Goal: Transaction & Acquisition: Purchase product/service

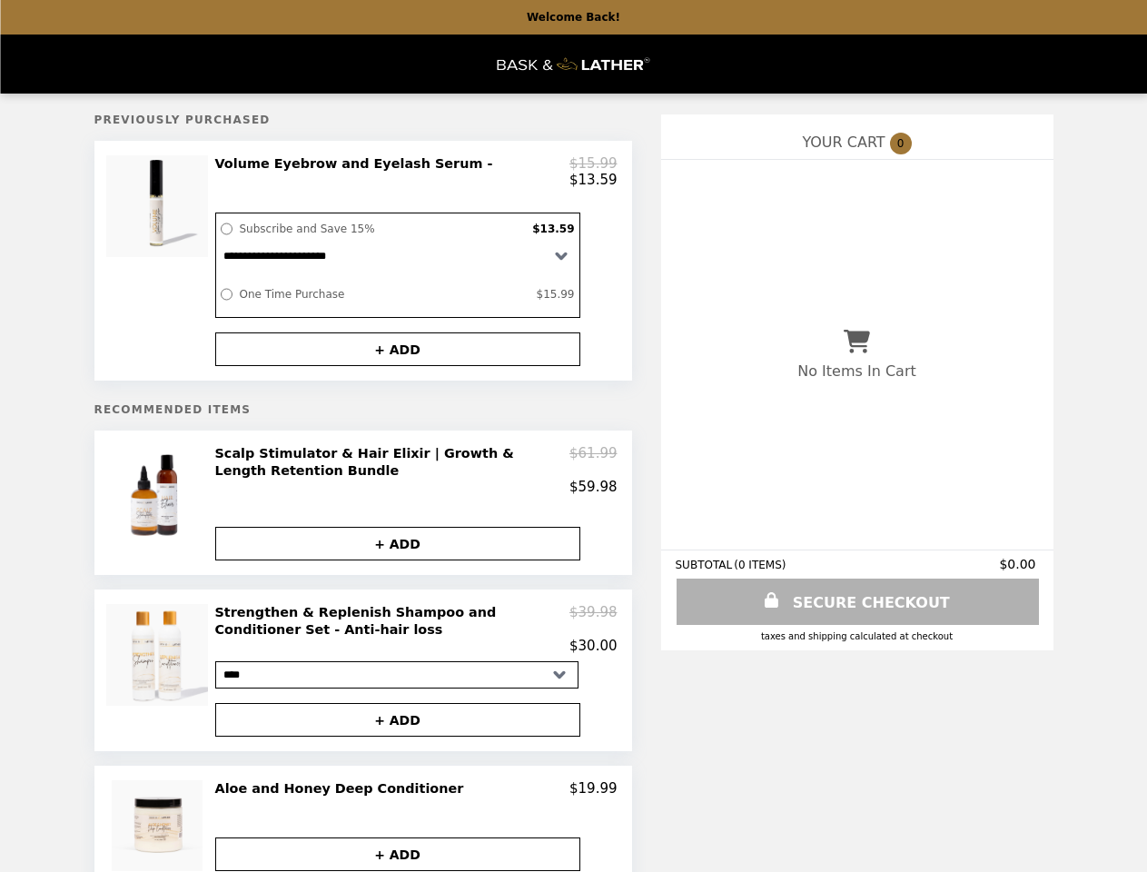
click at [160, 266] on div at bounding box center [160, 260] width 102 height 211
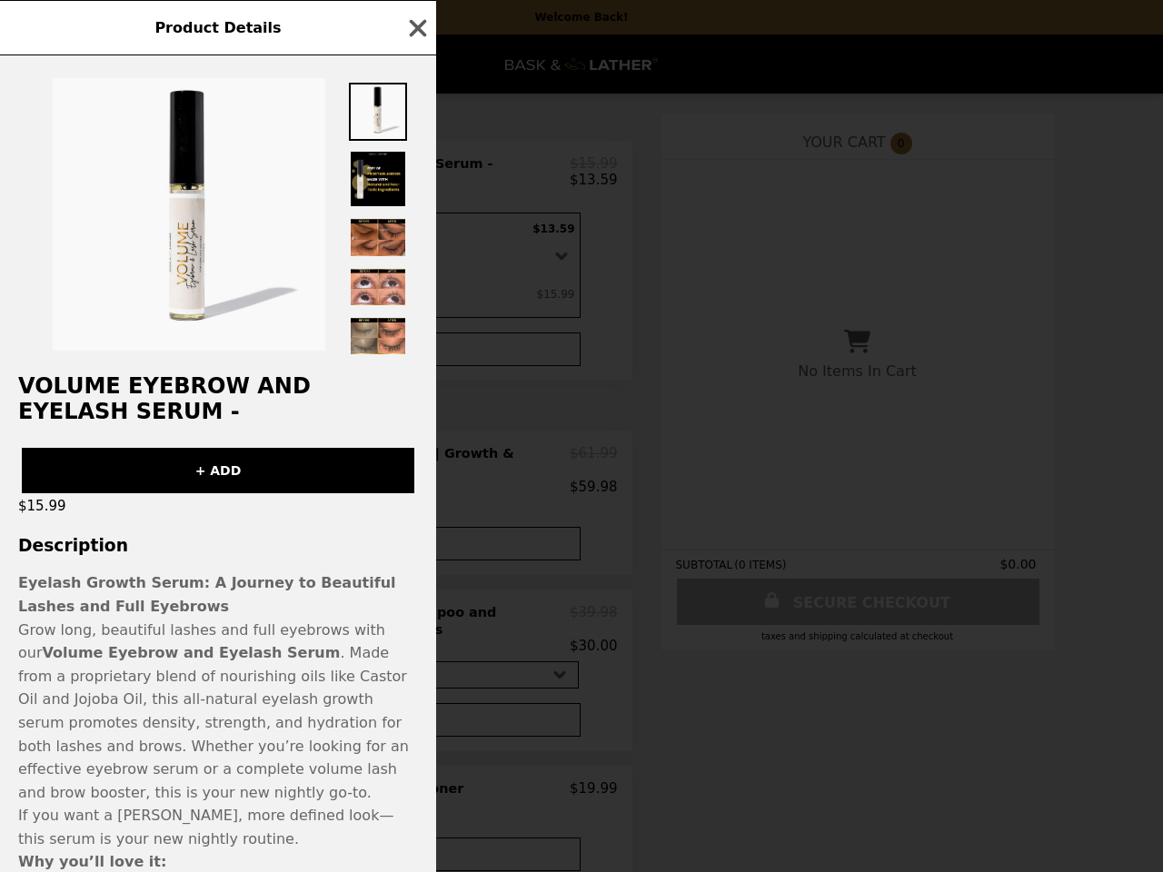
click at [398, 358] on div "Product Details Volume Eyebrow and Eyelash Serum - + ADD $15.99 Description Eye…" at bounding box center [581, 436] width 1163 height 872
click at [160, 515] on div "$15.99" at bounding box center [218, 505] width 436 height 25
click at [416, 481] on div "Product Details Volume Eyebrow and Eyelash Serum - + ADD $15.99 Description Eye…" at bounding box center [581, 436] width 1163 height 872
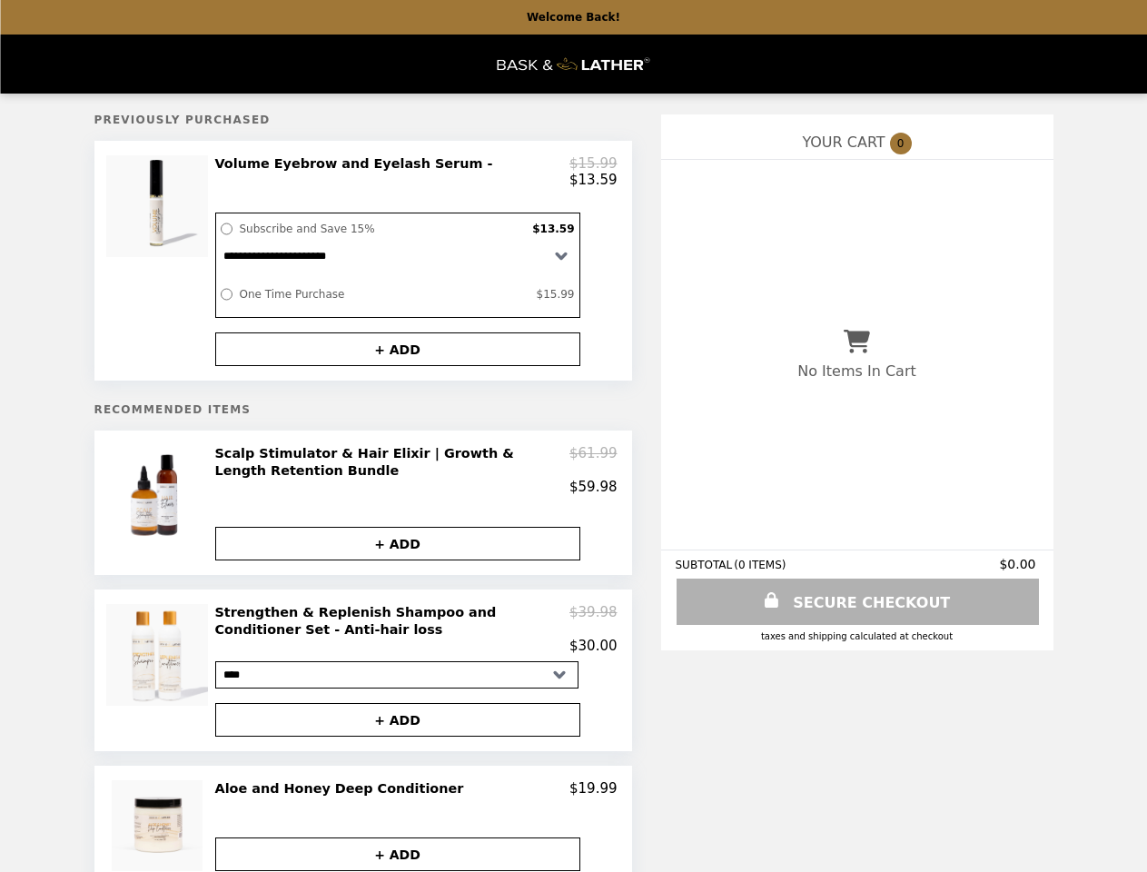
click at [398, 558] on button "+ ADD" at bounding box center [397, 544] width 365 height 34
click at [160, 686] on img at bounding box center [159, 655] width 106 height 102
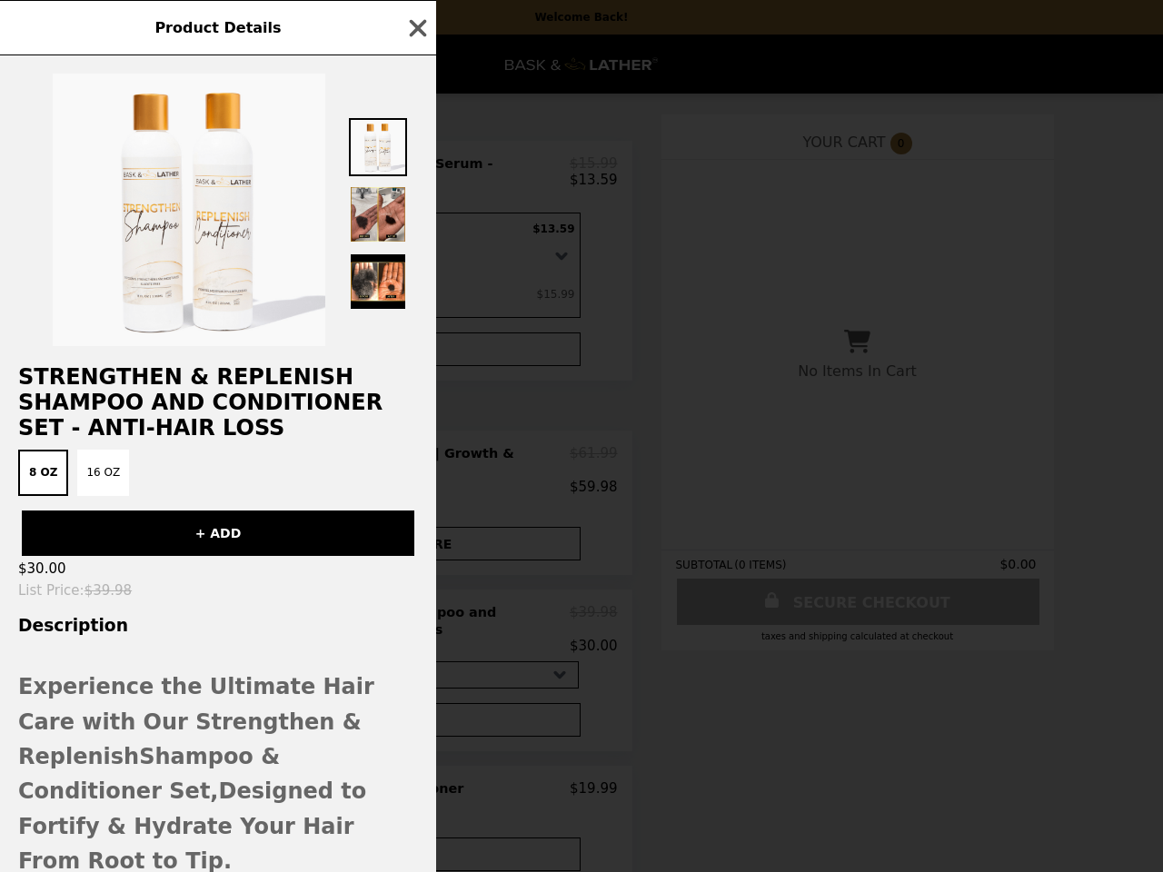
click at [416, 644] on div "Product Details Strengthen & Replenish Shampoo and Conditioner Set - Anti-hair …" at bounding box center [581, 436] width 1163 height 872
click at [280, 744] on span "Shampoo & Conditioner Set," at bounding box center [149, 774] width 262 height 60
click at [160, 834] on div "Product Details Strengthen & Replenish Shampoo and Conditioner Set - Anti-hair …" at bounding box center [581, 436] width 1163 height 872
